Goal: Task Accomplishment & Management: Manage account settings

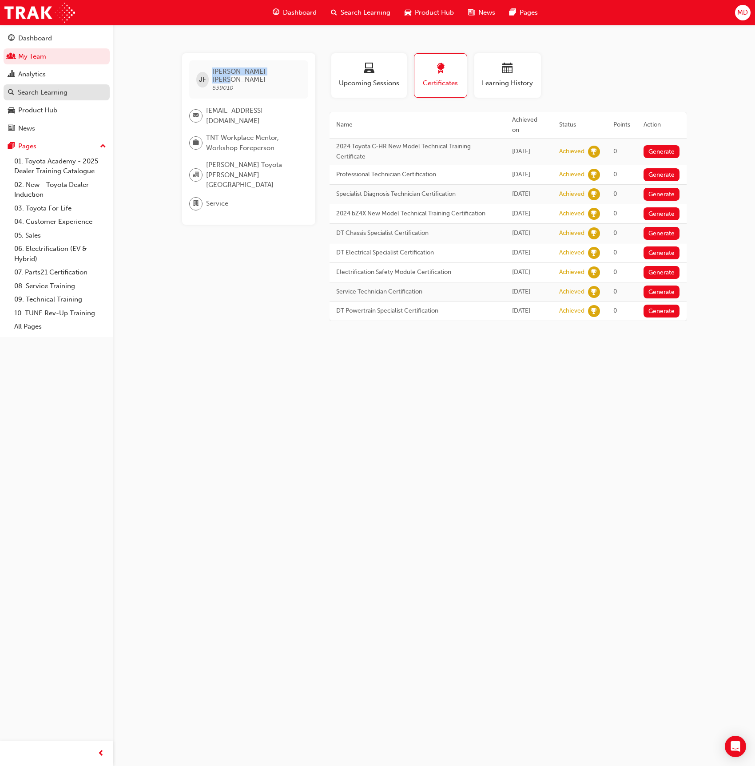
click at [70, 90] on div "Search Learning" at bounding box center [56, 92] width 97 height 11
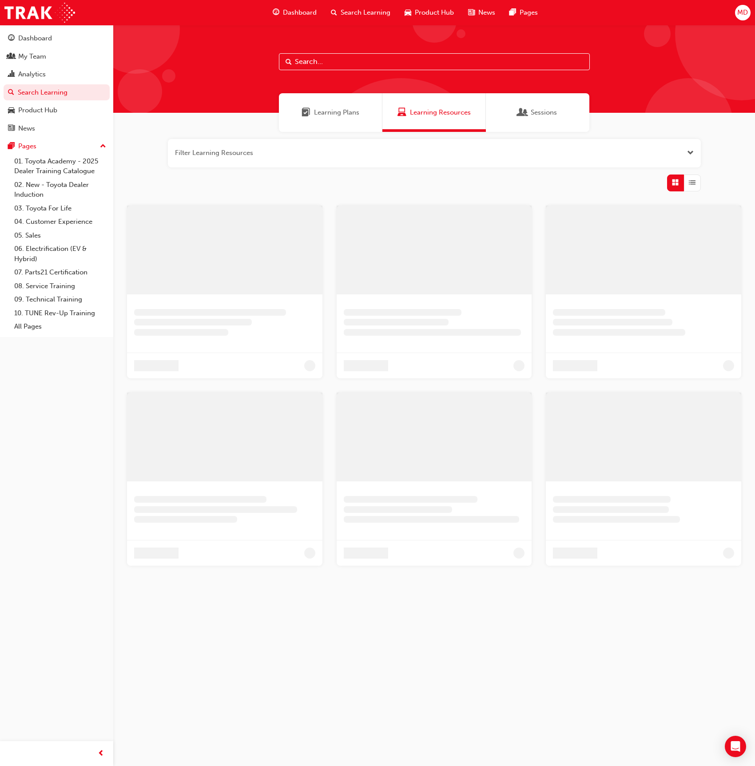
click at [352, 68] on input "text" at bounding box center [434, 61] width 311 height 17
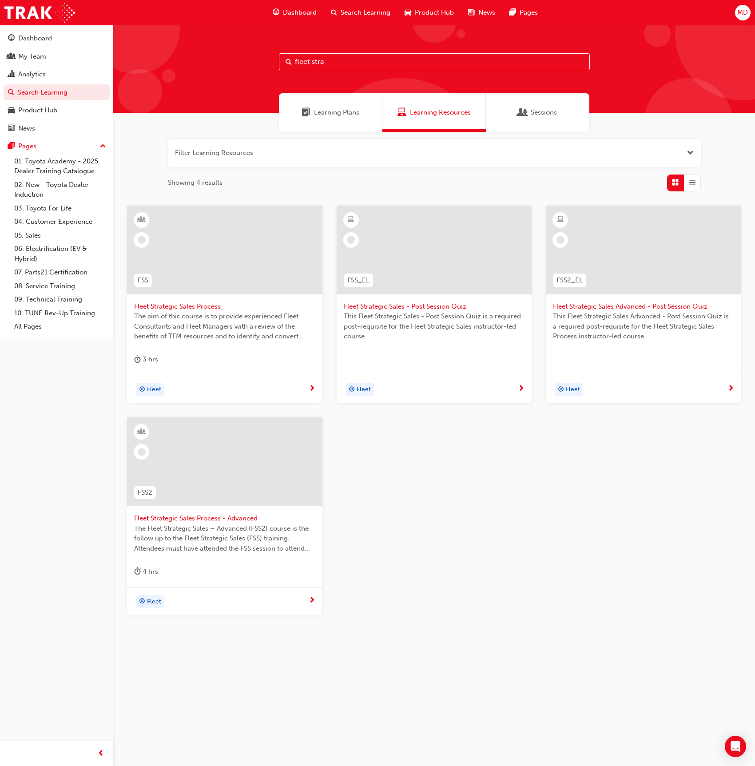
type input "fleet stra"
click at [259, 496] on div at bounding box center [224, 461] width 195 height 89
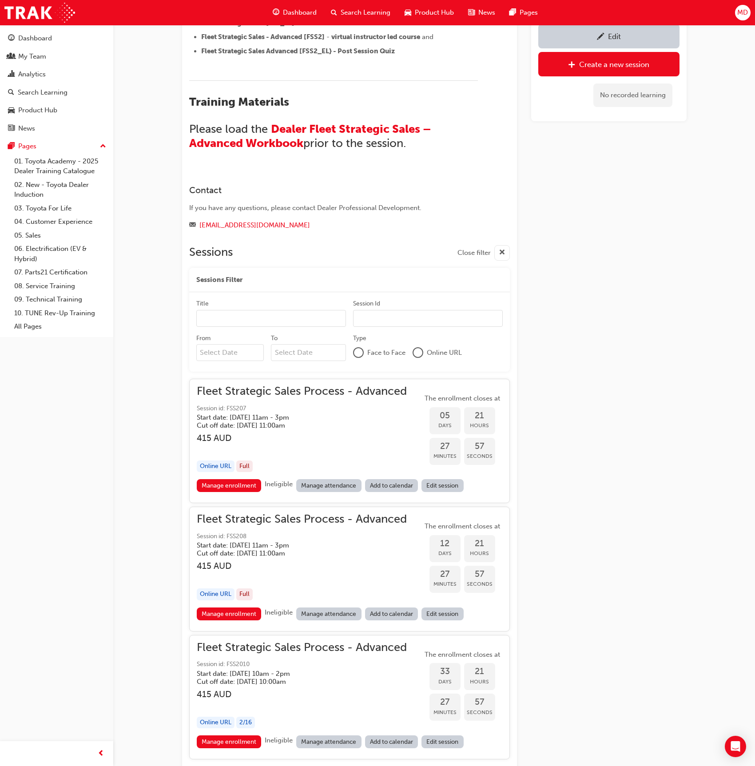
scroll to position [763, 0]
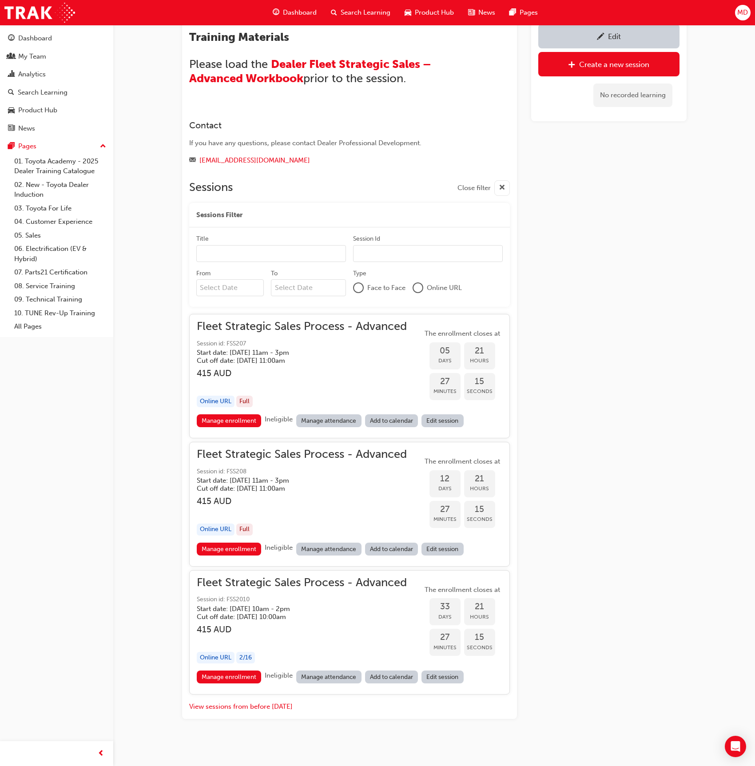
click at [230, 540] on div "Fleet Strategic Sales Process - Advanced Session id: FSS208 Start date: Thu 2 O…" at bounding box center [302, 495] width 210 height 93
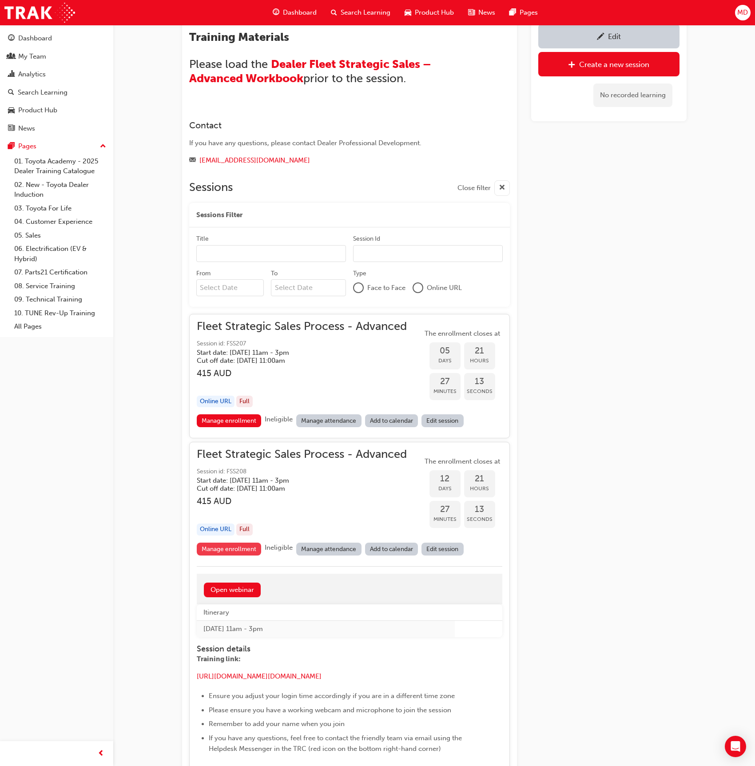
click at [237, 546] on link "Manage enrollment" at bounding box center [229, 549] width 65 height 13
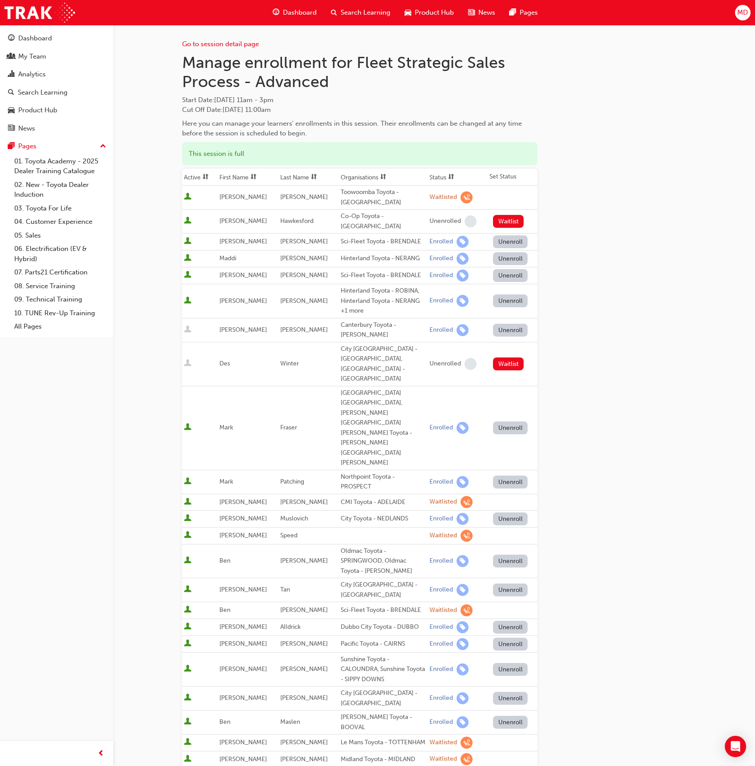
scroll to position [86, 0]
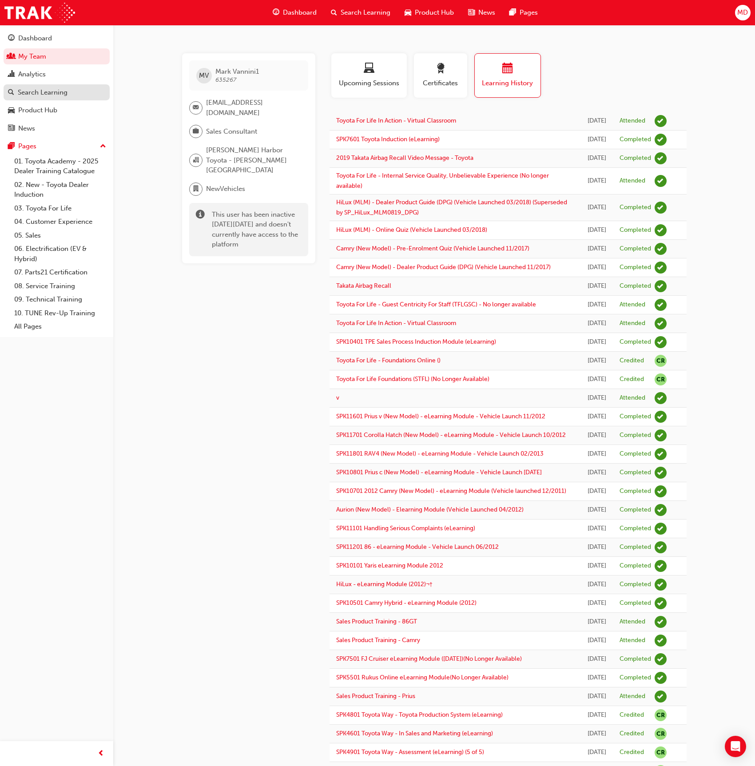
click at [34, 94] on div "Search Learning" at bounding box center [43, 92] width 50 height 10
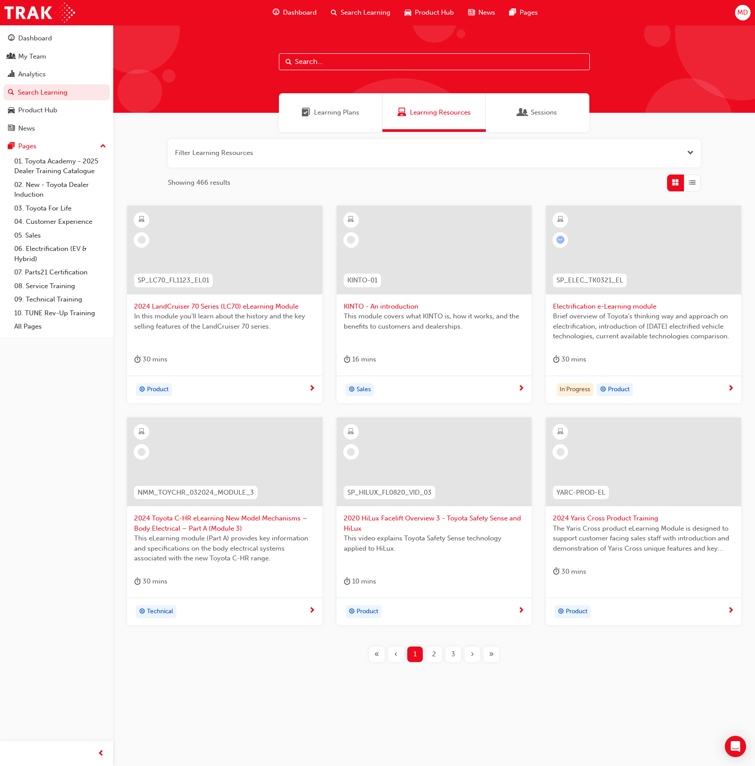
click at [330, 65] on input "text" at bounding box center [434, 61] width 311 height 17
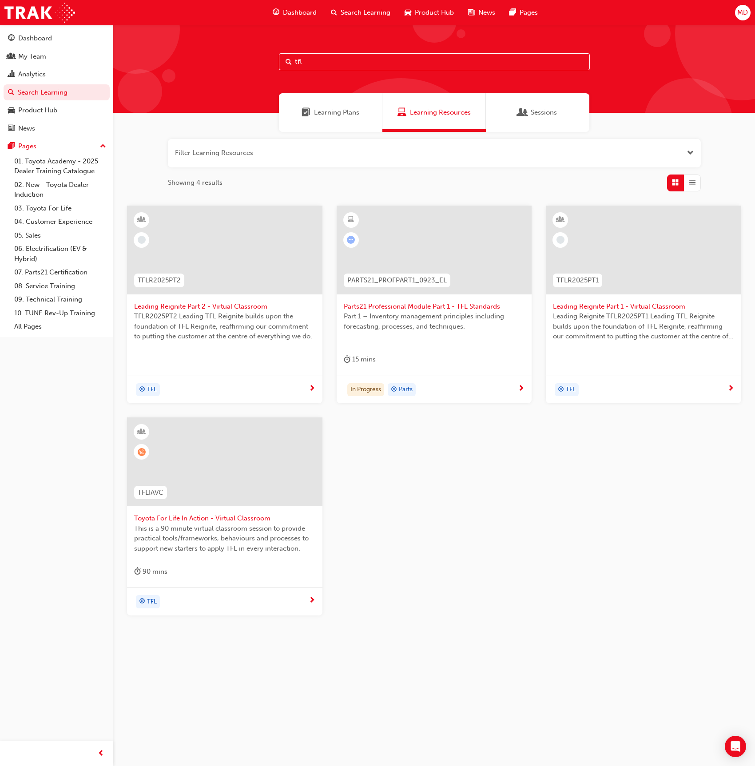
type input "tfl"
click at [234, 497] on div at bounding box center [224, 461] width 195 height 89
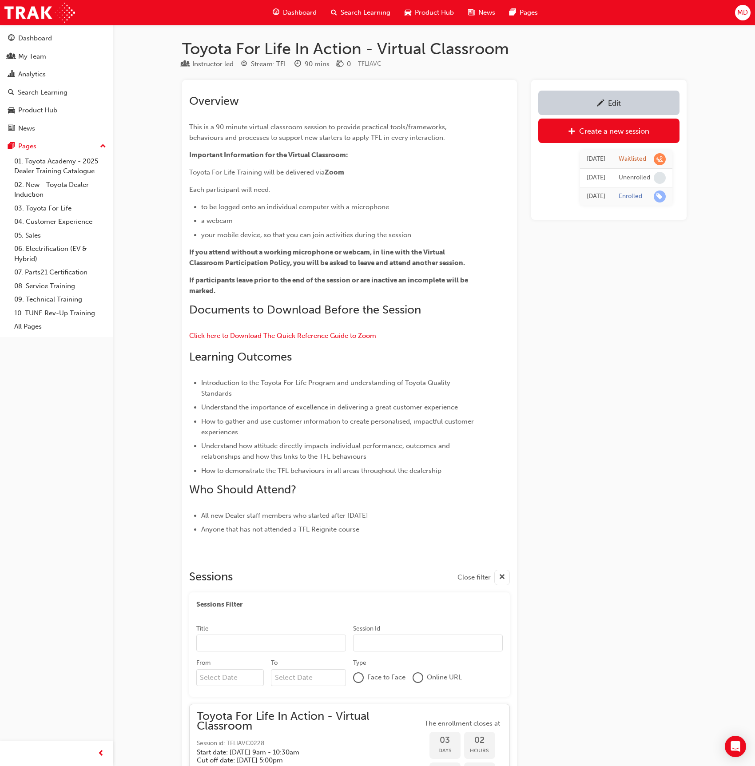
scroll to position [10995, 0]
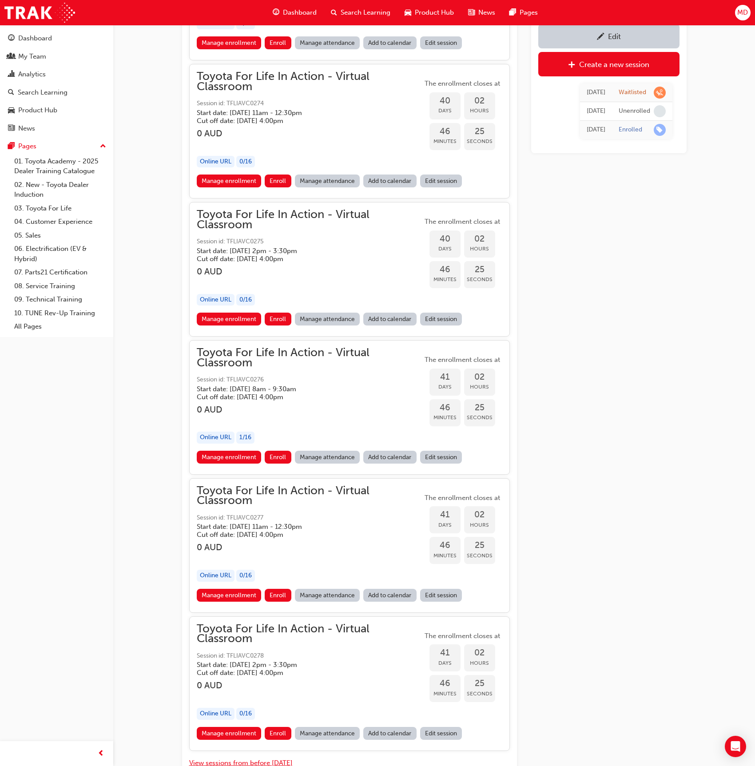
click at [245, 758] on button "View sessions from before today" at bounding box center [240, 763] width 103 height 10
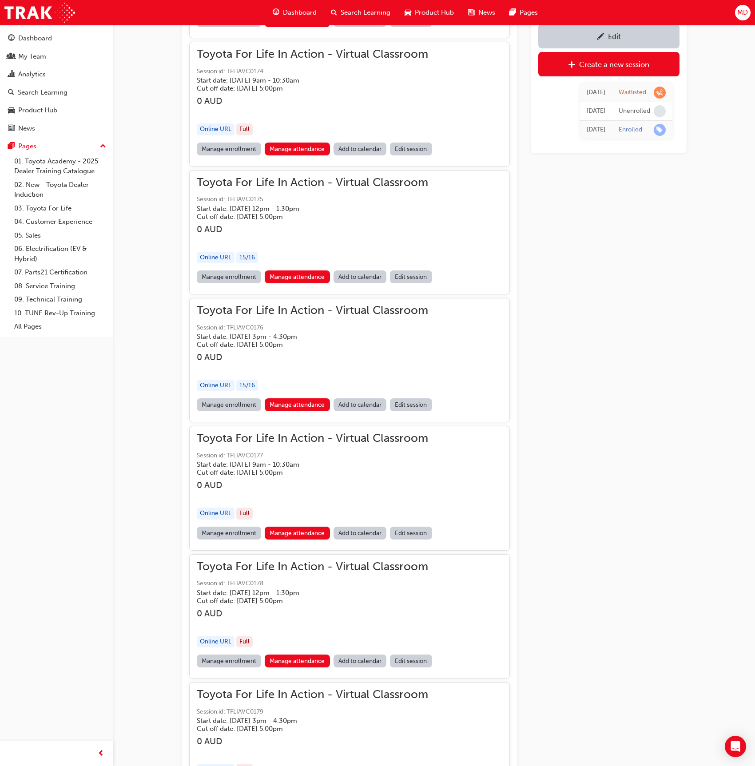
scroll to position [62941, 0]
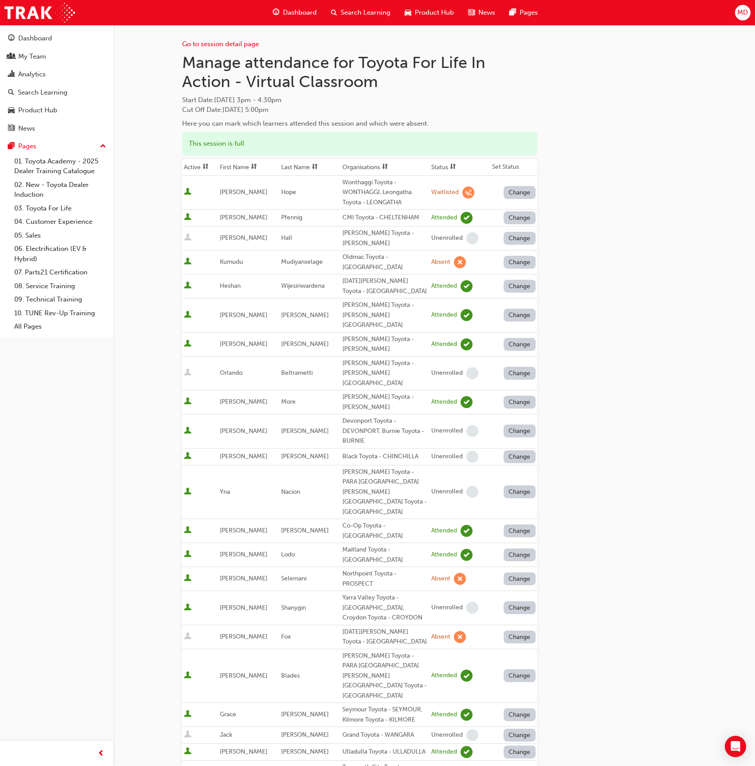
click at [314, 167] on span at bounding box center [315, 167] width 10 height 11
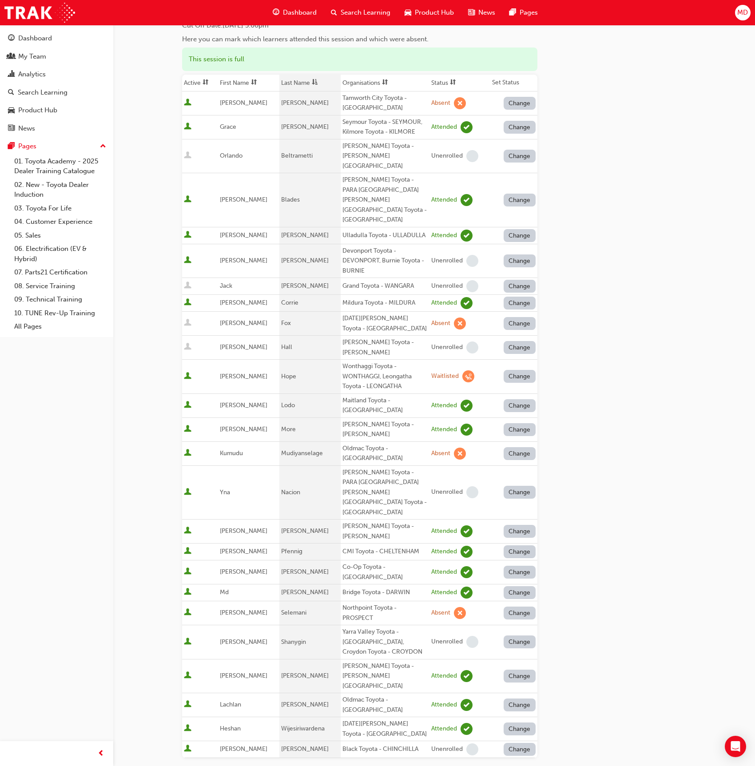
scroll to position [88, 0]
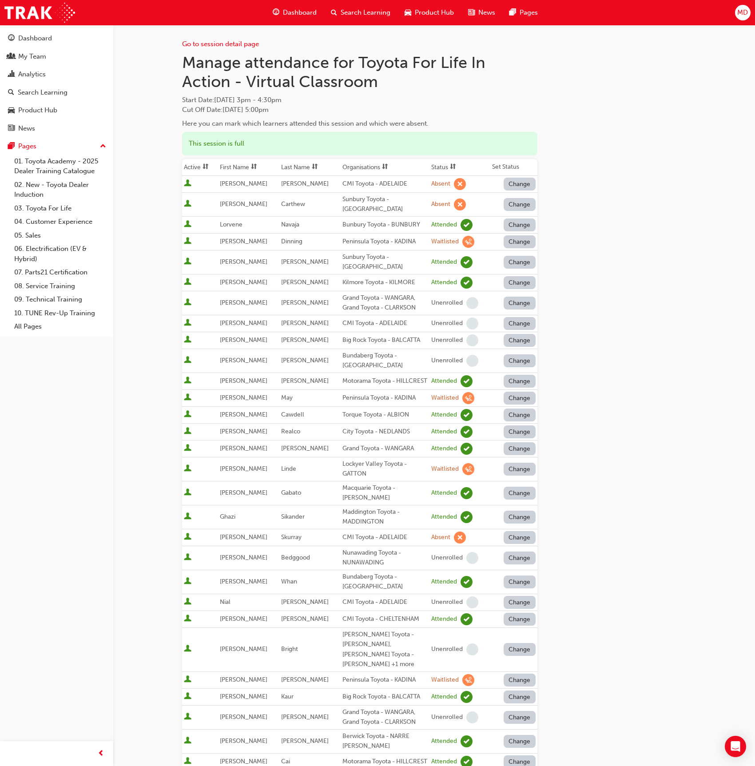
click at [314, 164] on span "sorting-icon" at bounding box center [315, 167] width 6 height 8
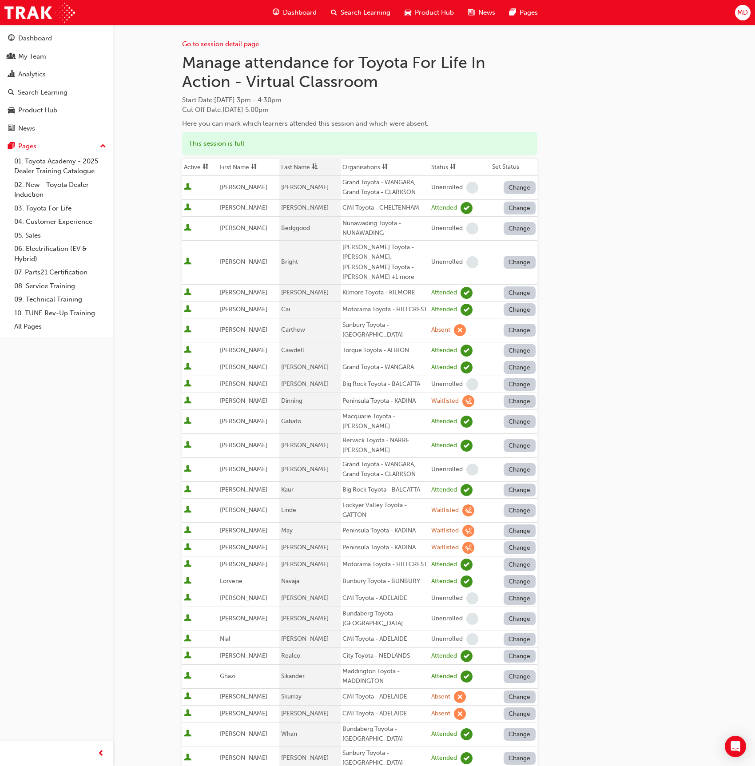
click at [516, 504] on button "Change" at bounding box center [520, 510] width 32 height 13
click at [508, 545] on div "Unenrolled" at bounding box center [514, 545] width 34 height 10
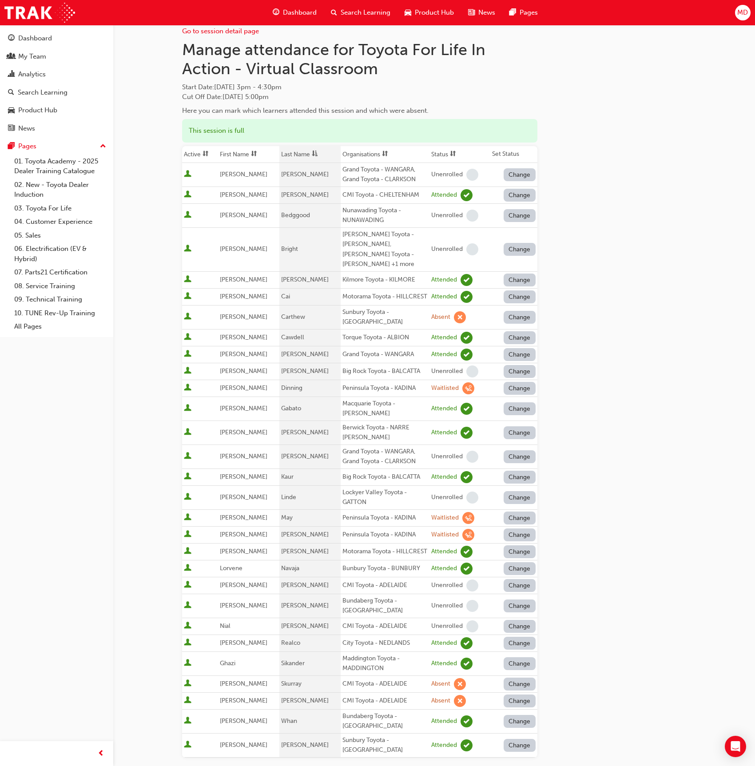
scroll to position [224, 0]
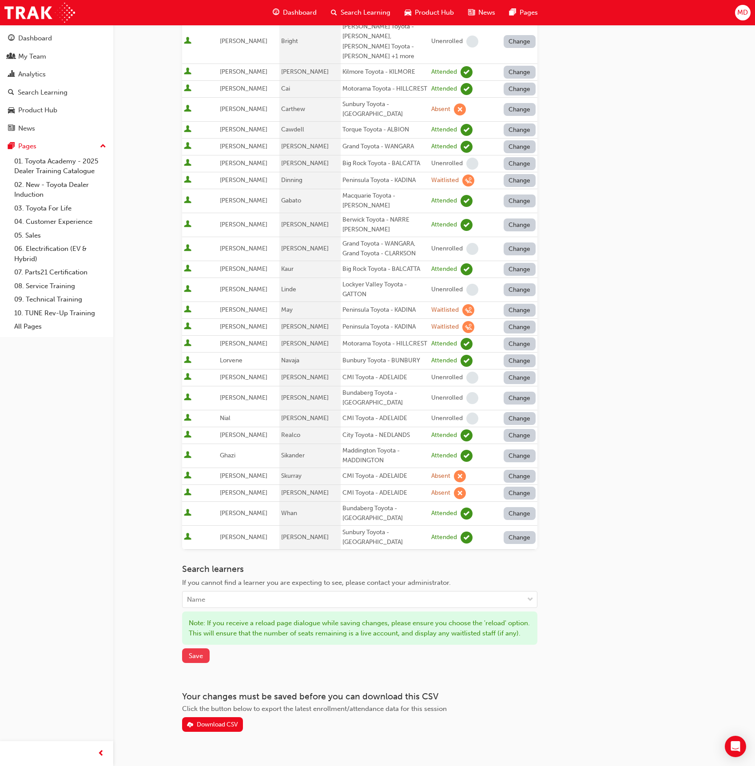
click at [197, 652] on span "Save" at bounding box center [196, 656] width 14 height 8
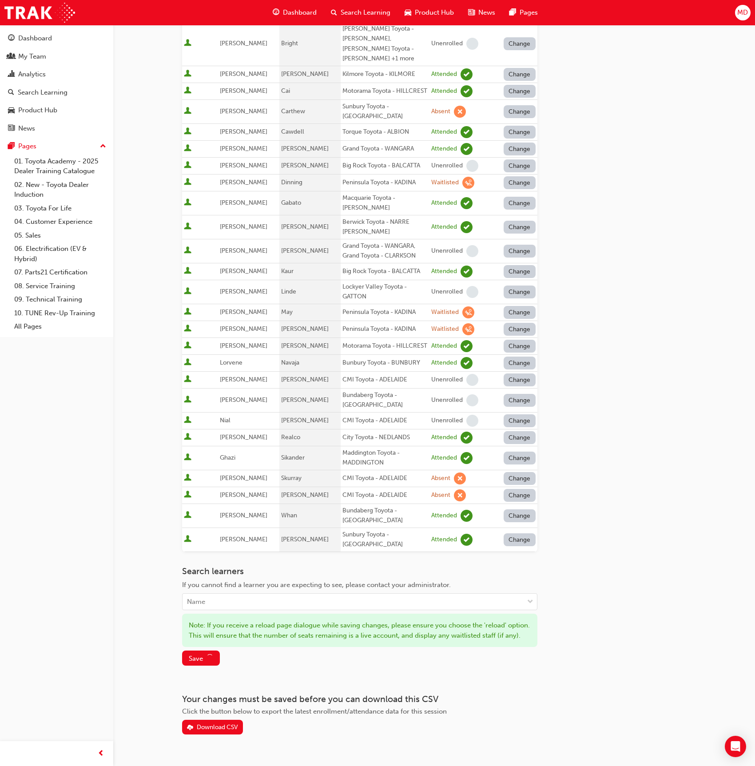
scroll to position [177, 0]
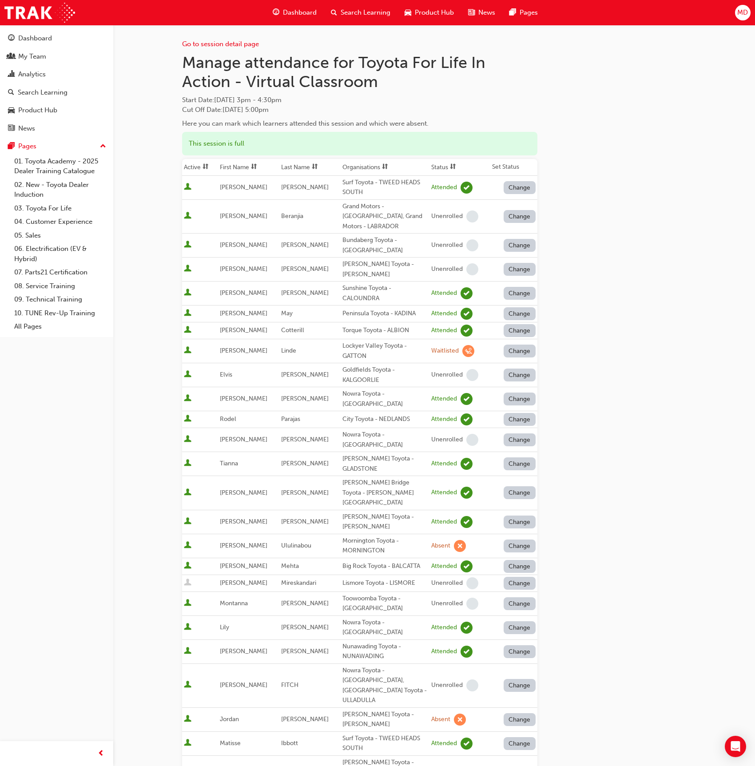
click at [511, 345] on button "Change" at bounding box center [520, 351] width 32 height 13
click at [517, 389] on div "Unenrolled" at bounding box center [514, 387] width 34 height 10
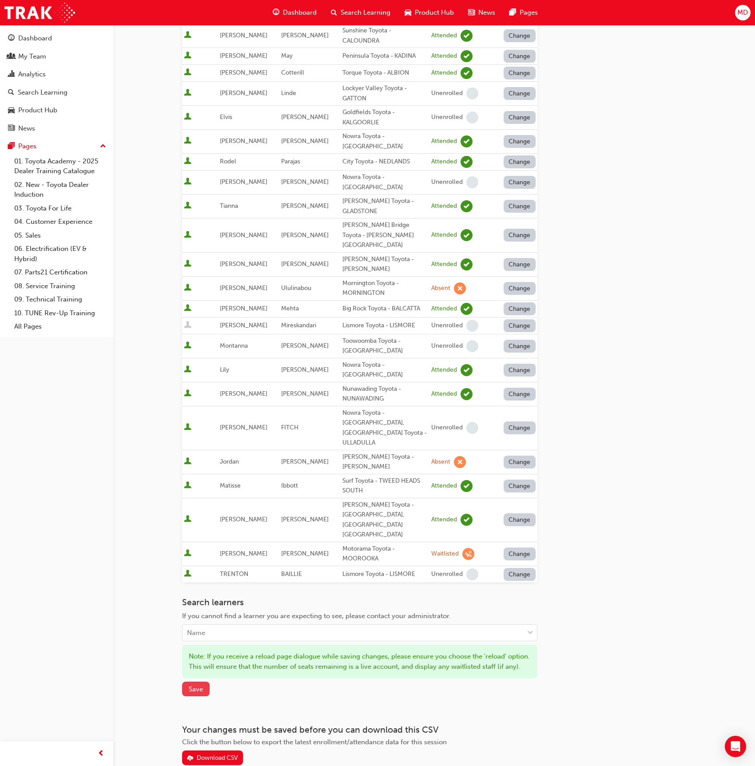
click at [199, 685] on span "Save" at bounding box center [196, 689] width 14 height 8
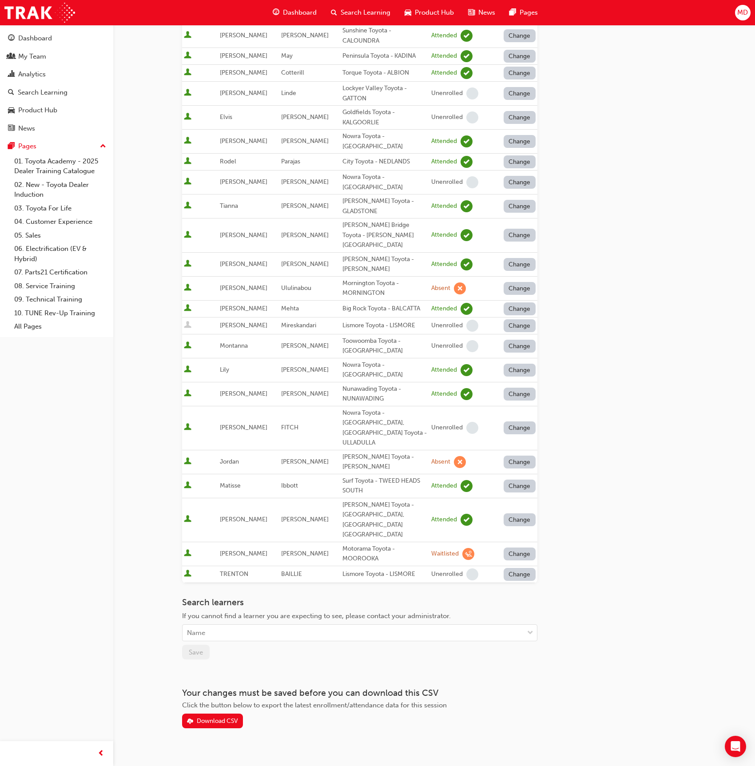
scroll to position [211, 0]
